Goal: Check status

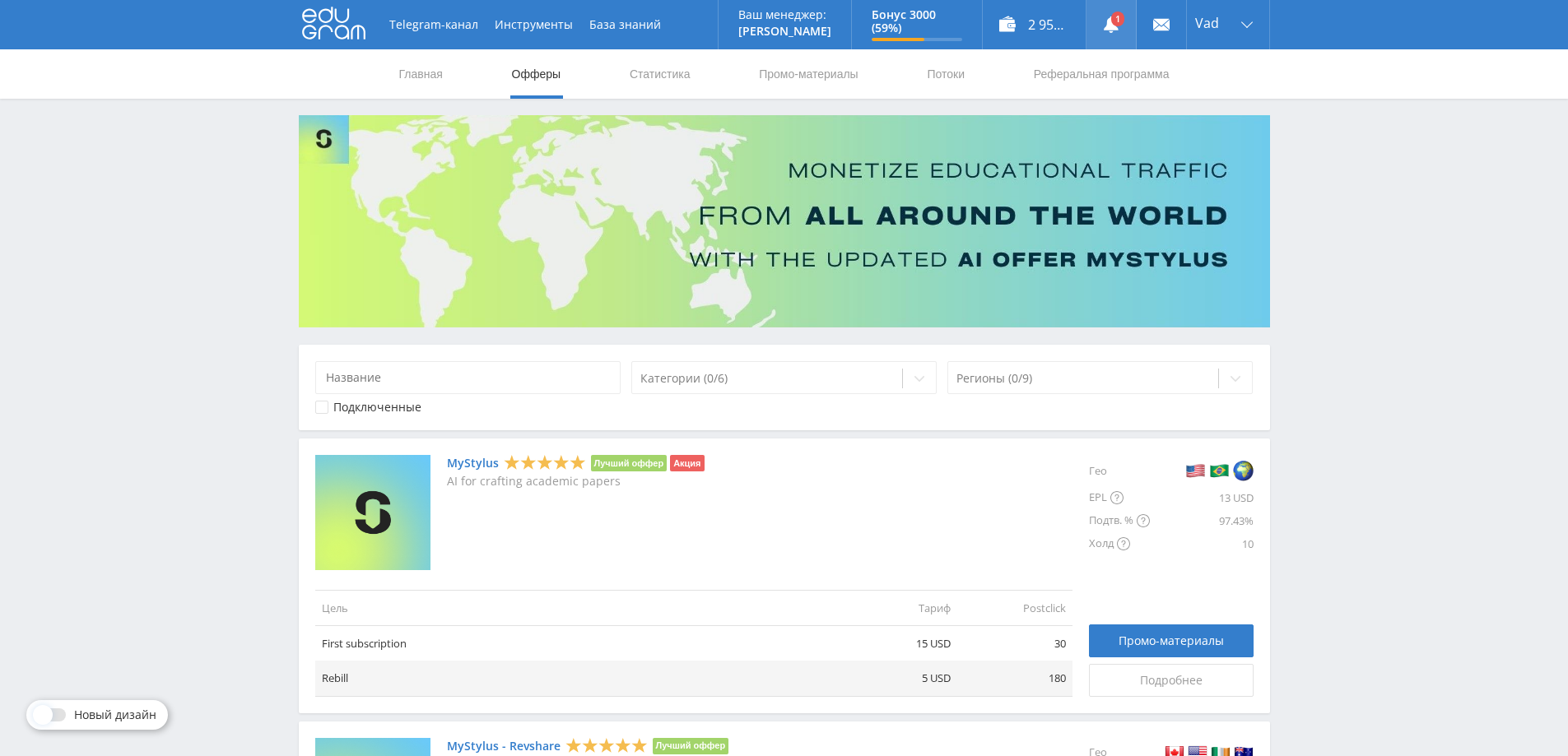
click at [1108, 16] on icon at bounding box center [1110, 24] width 16 height 16
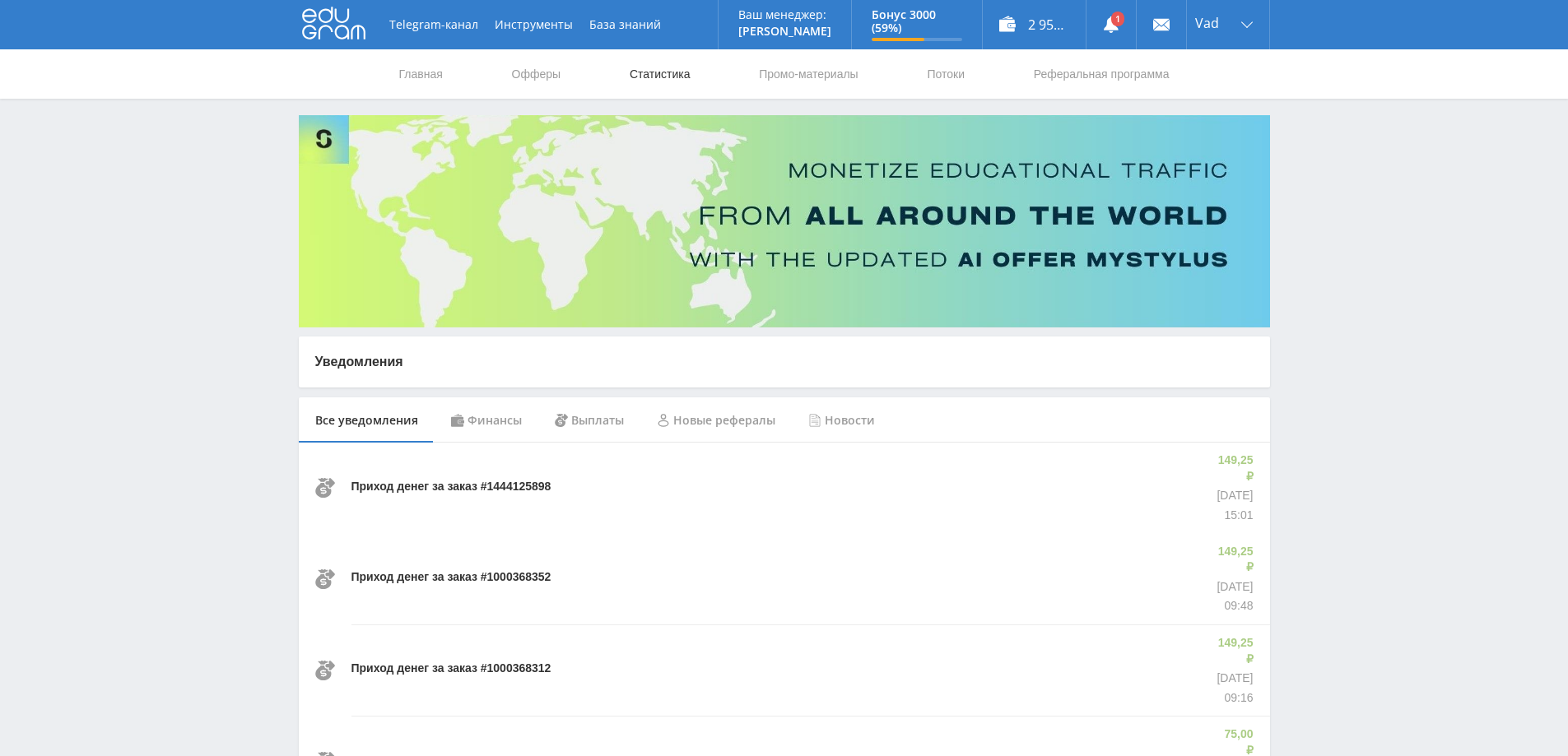
click at [634, 74] on link "Статистика" at bounding box center [660, 74] width 64 height 50
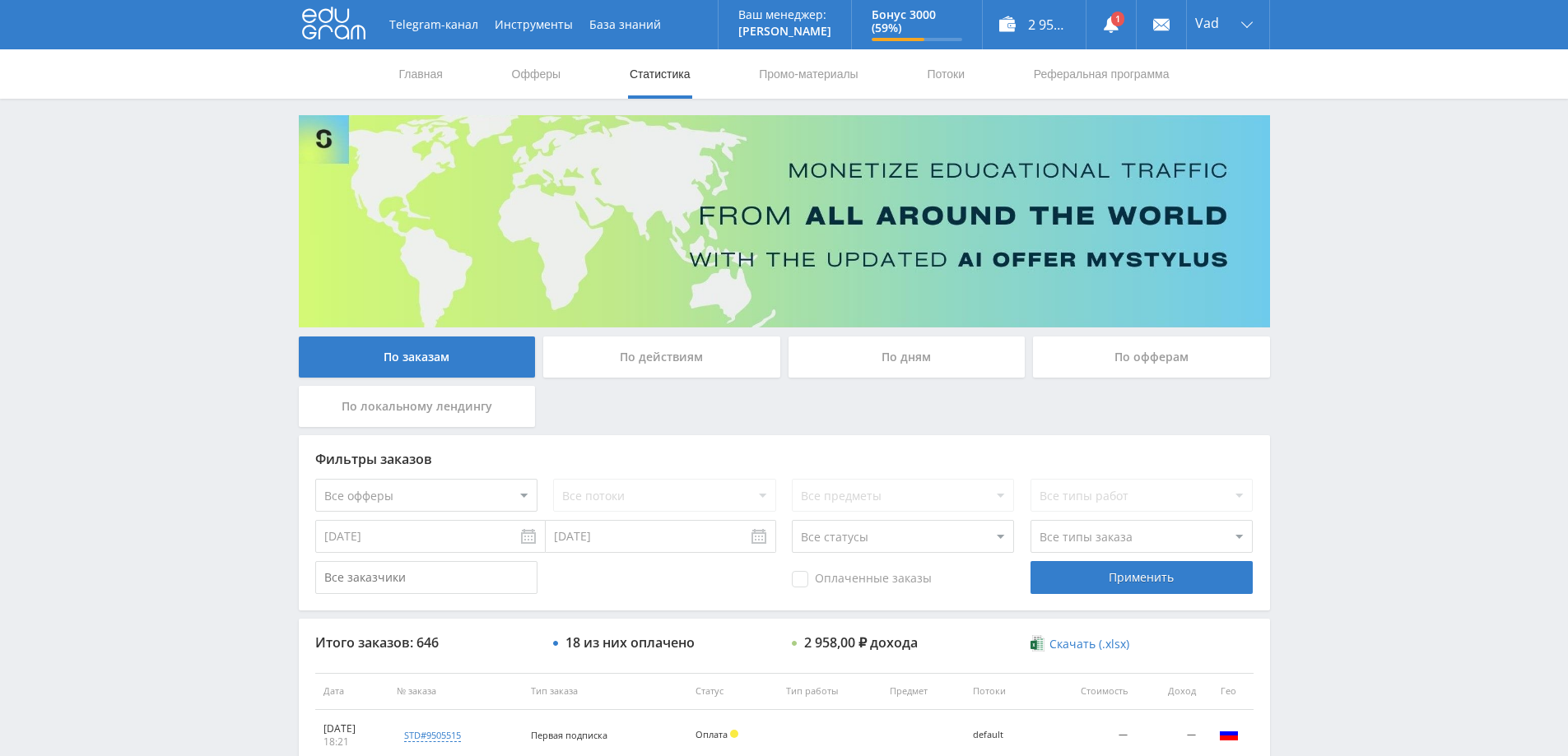
click at [910, 363] on div "По дням" at bounding box center [907, 357] width 237 height 41
click at [0, 0] on input "По дням" at bounding box center [0, 0] width 0 height 0
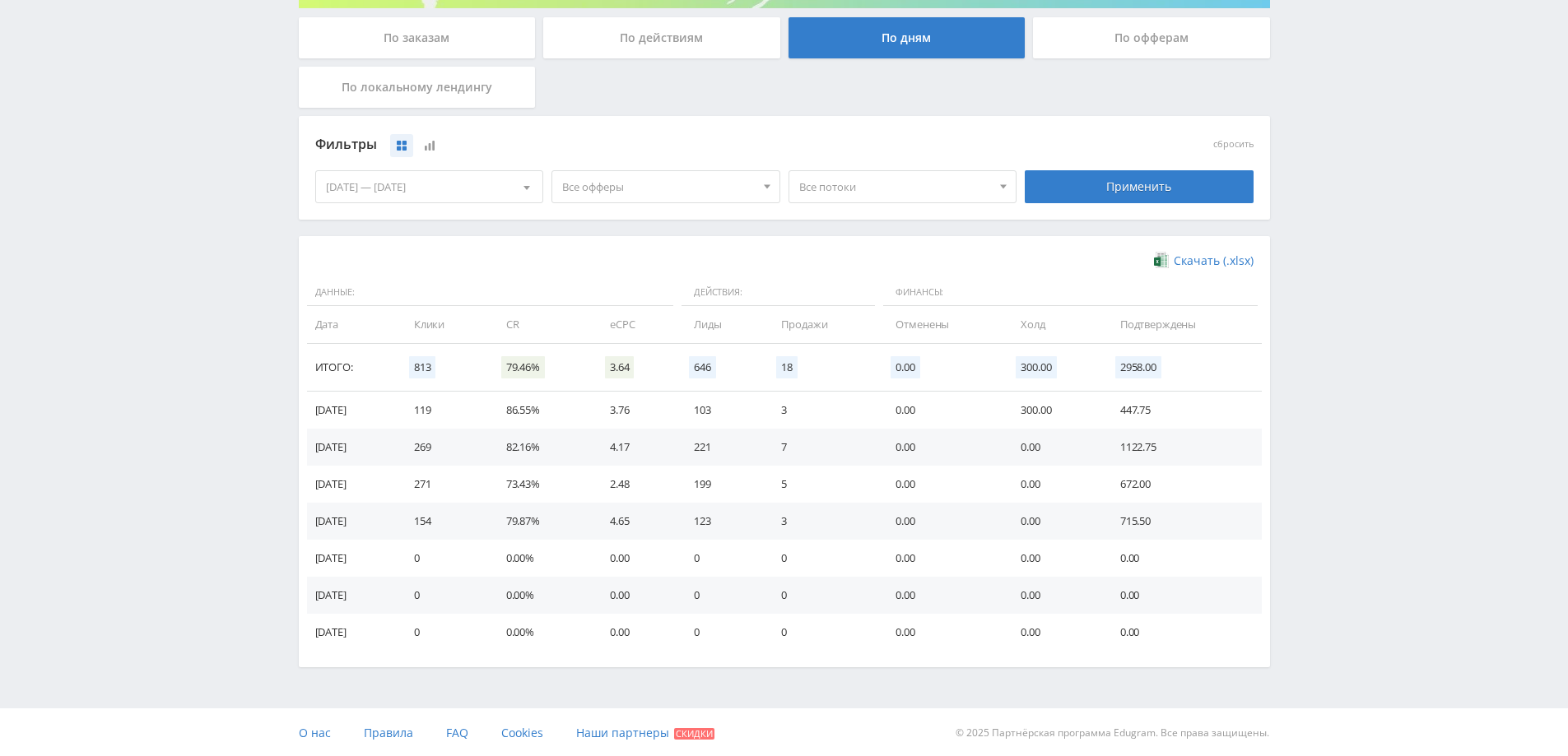
scroll to position [321, 0]
